Goal: Check status: Check status

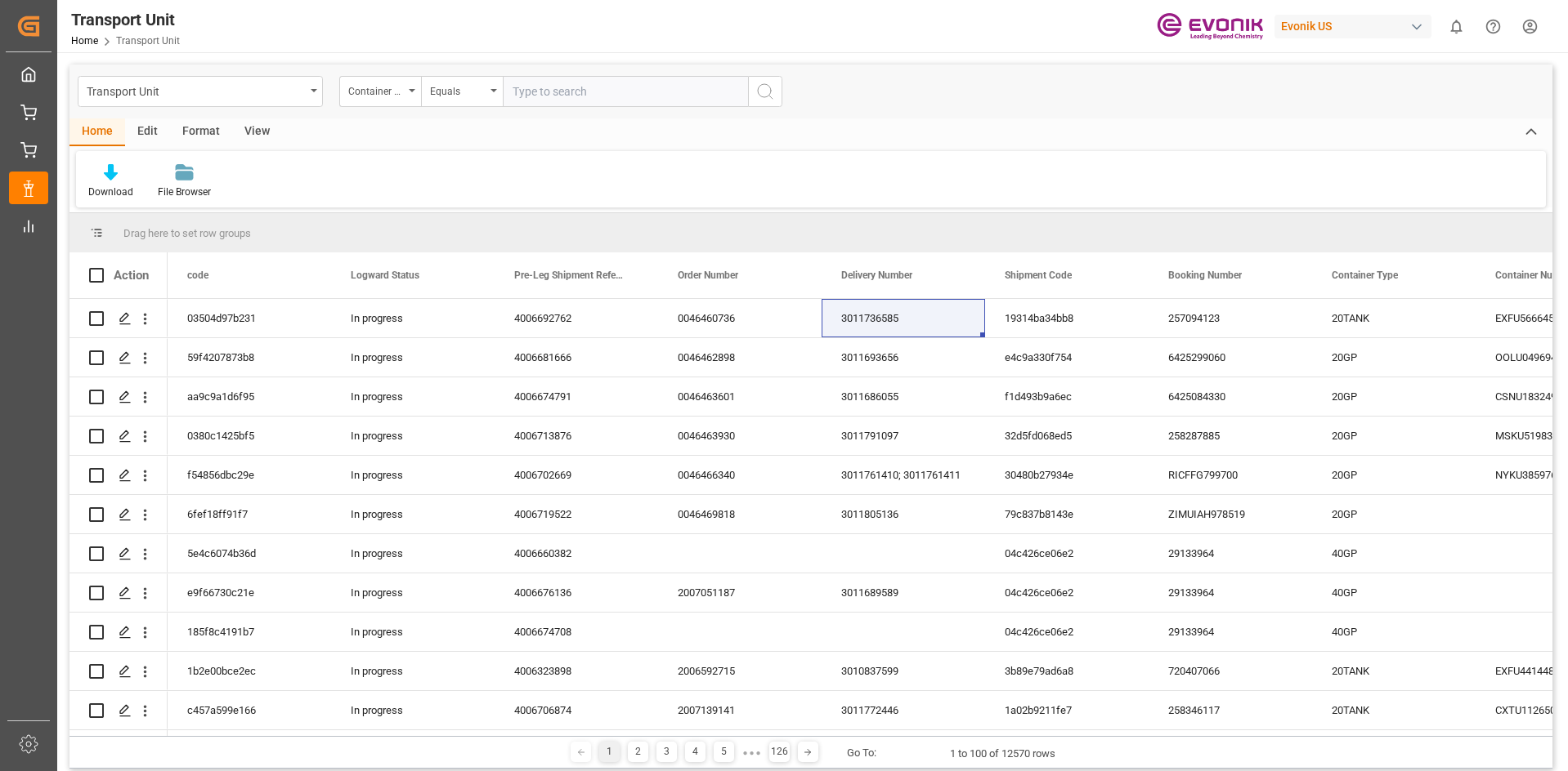
click at [551, 86] on input "text" at bounding box center [625, 91] width 245 height 31
paste input "UACU"
paste input "4141025"
drag, startPoint x: 593, startPoint y: 91, endPoint x: 415, endPoint y: 108, distance: 178.8
click at [415, 108] on div "Transport Unit Container Number Equals UACU4141025" at bounding box center [811, 92] width 1483 height 54
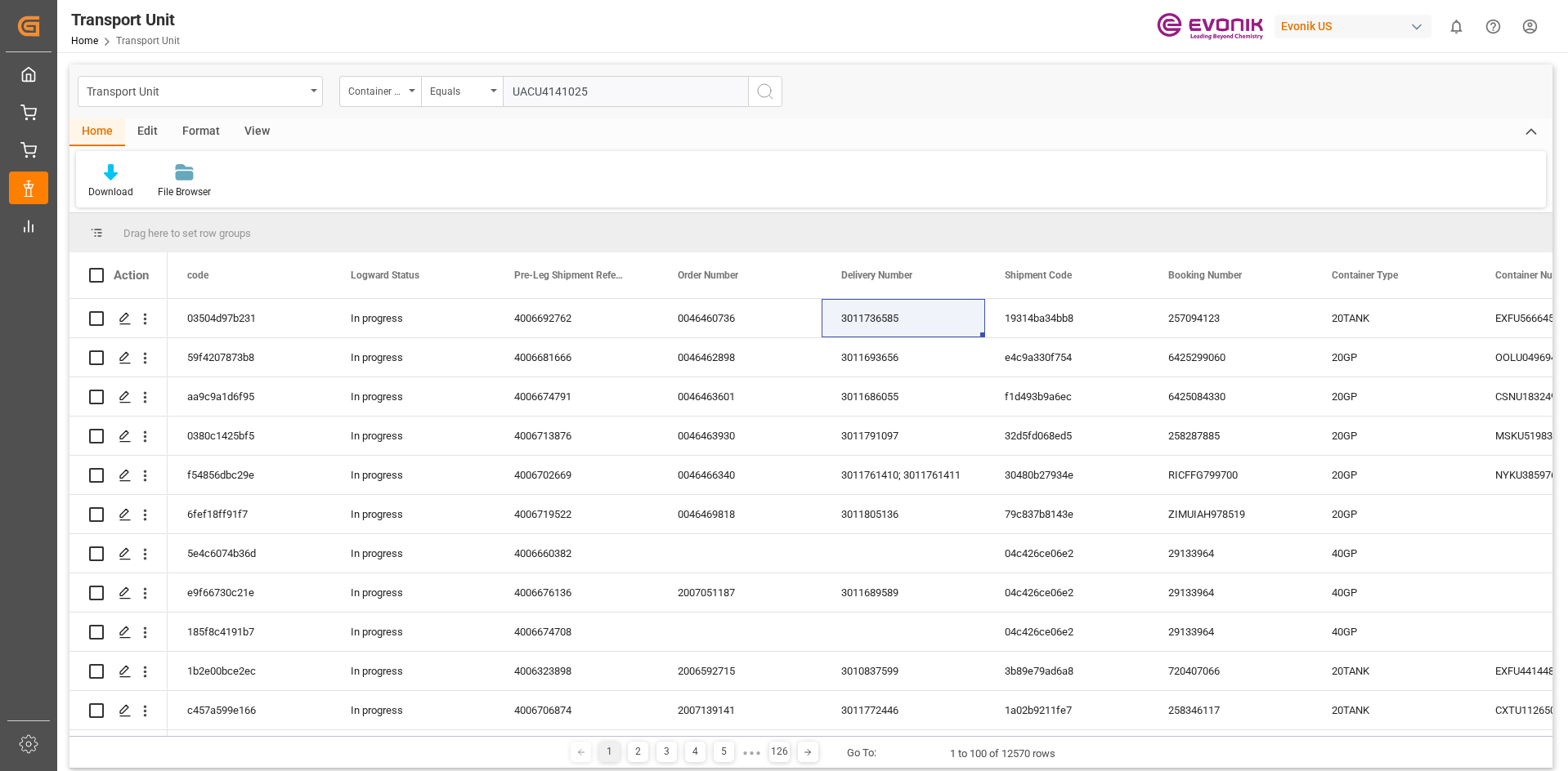
type input "UACU4141025"
click at [624, 110] on div "Transport Unit Container Number Equals UACU4141025" at bounding box center [811, 92] width 1483 height 54
click at [625, 94] on input "UACU4141025" at bounding box center [625, 91] width 245 height 31
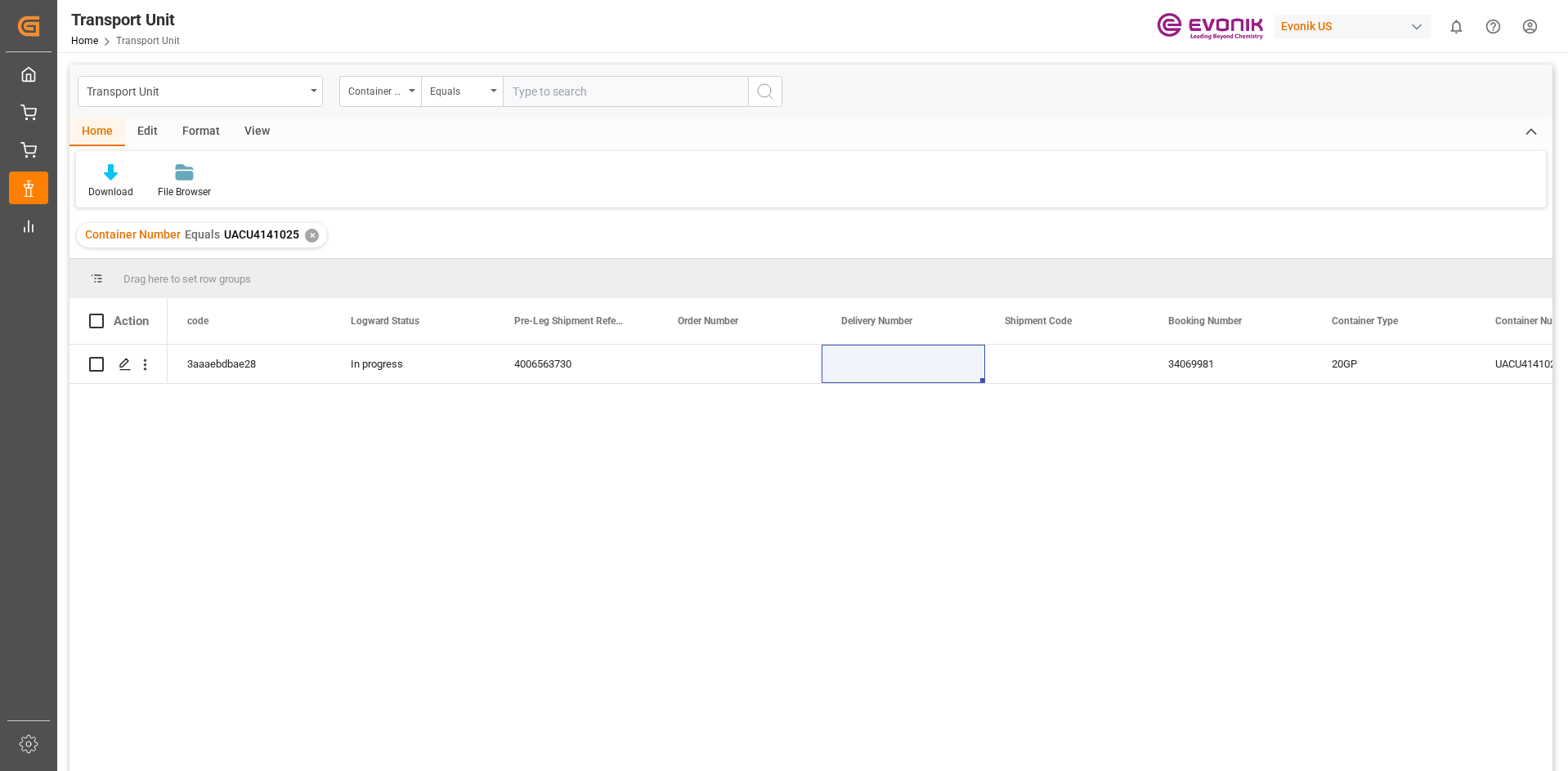
click at [504, 467] on div "3aaaebdbae28 In progress 4006563730 34069981 20GP UACU4141025 HLCU" at bounding box center [860, 563] width 1384 height 437
click at [540, 366] on div "4006563730" at bounding box center [576, 364] width 163 height 39
click at [462, 444] on div "HLCU UACU4141025 34069981 20GP 4006563730 In progress 3aaaebdbae28" at bounding box center [860, 563] width 1384 height 437
